Goal: Entertainment & Leisure: Consume media (video, audio)

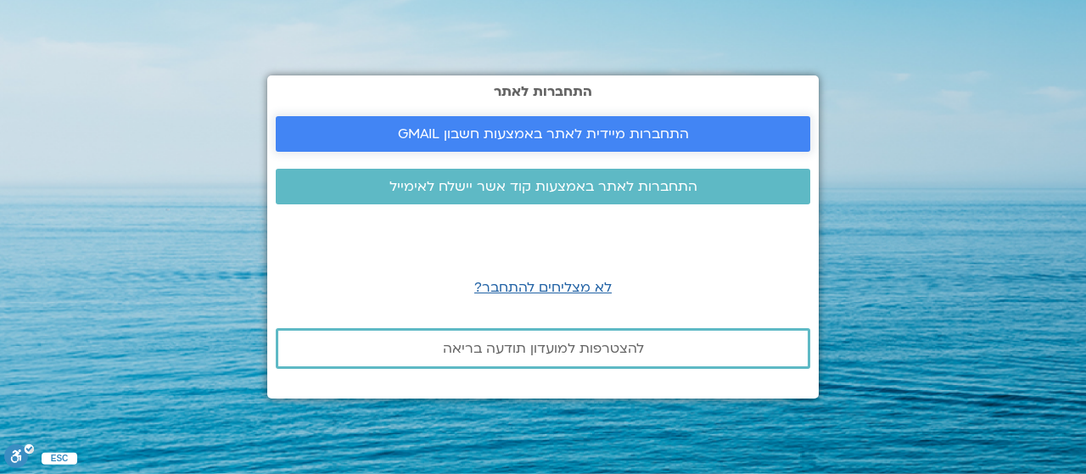
click at [639, 130] on span "התחברות מיידית לאתר באמצעות חשבון GMAIL" at bounding box center [543, 133] width 291 height 15
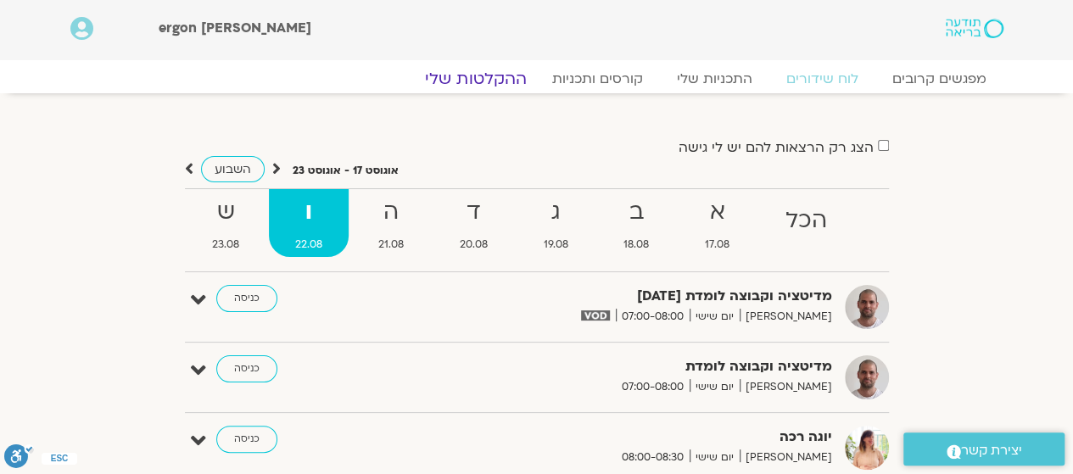
click at [500, 75] on link "ההקלטות שלי" at bounding box center [476, 79] width 142 height 20
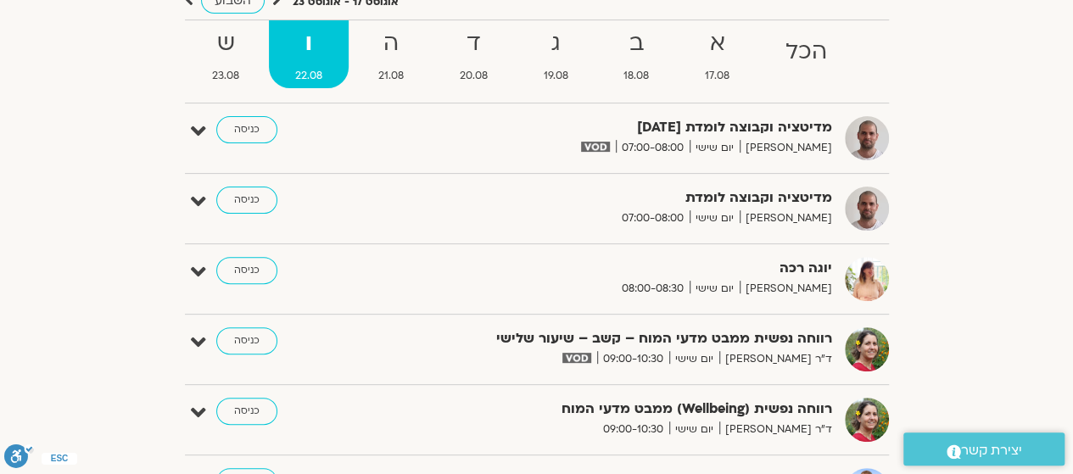
scroll to position [254, 0]
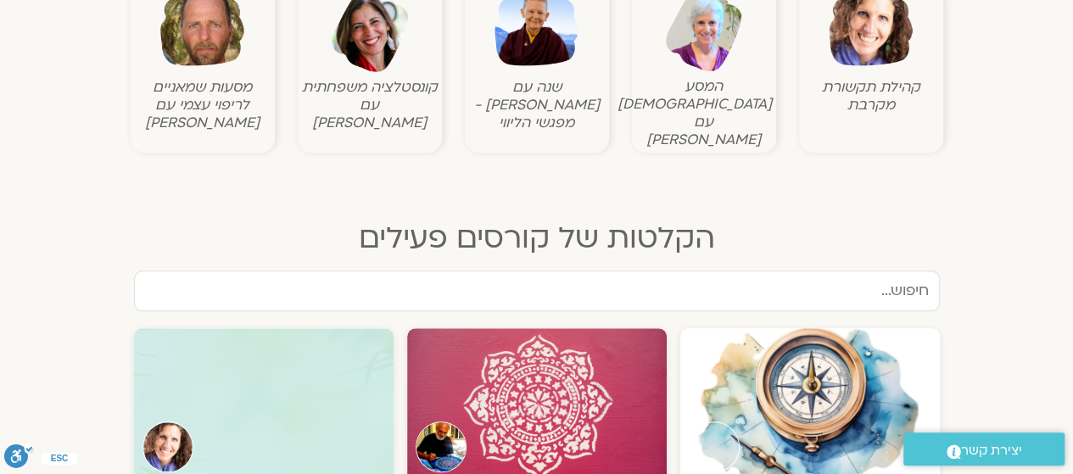
scroll to position [848, 0]
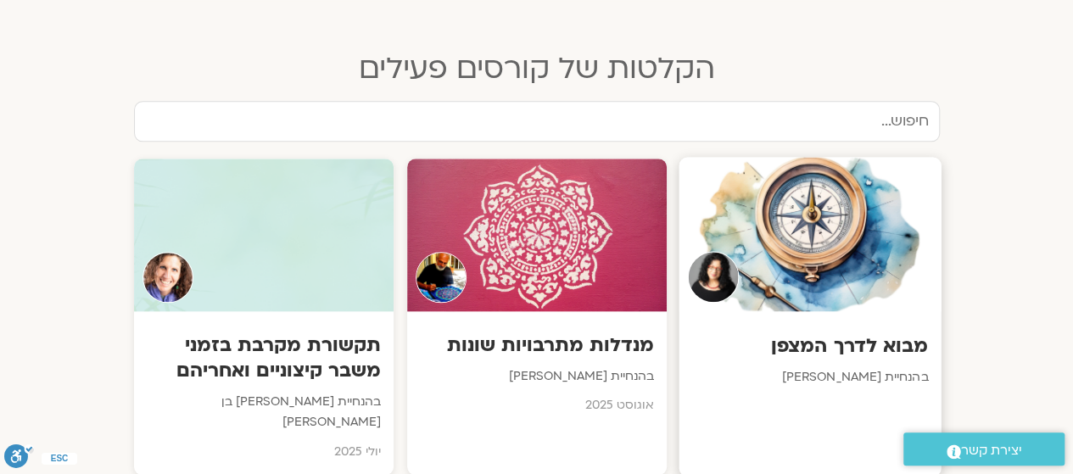
click at [814, 285] on div at bounding box center [809, 234] width 262 height 154
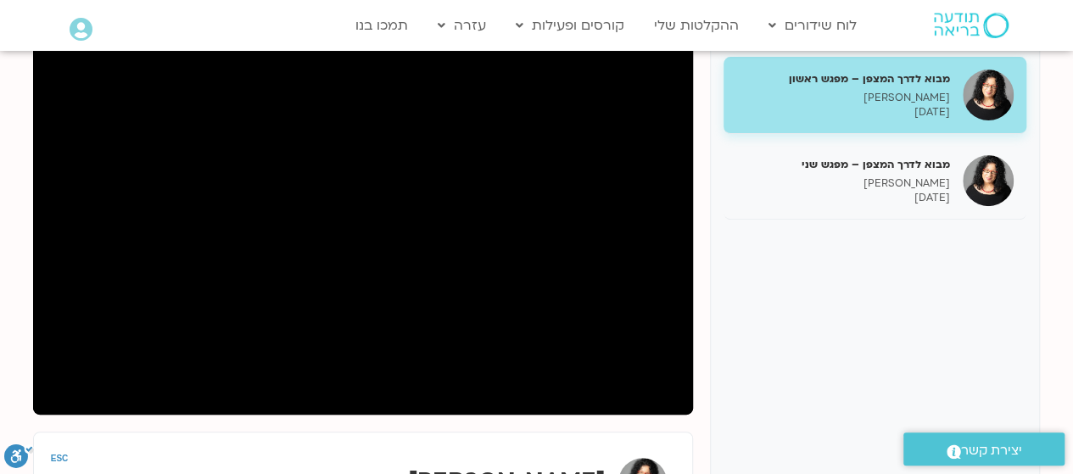
scroll to position [254, 0]
